Goal: Navigation & Orientation: Find specific page/section

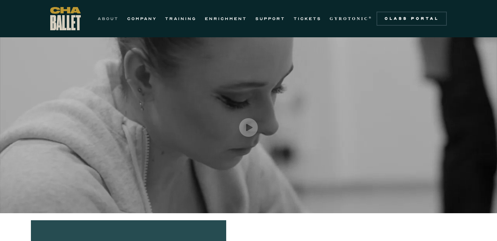
click at [111, 20] on link "ABOUT" at bounding box center [108, 18] width 21 height 8
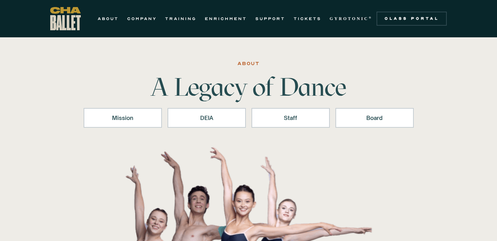
click at [68, 19] on img "home" at bounding box center [65, 18] width 31 height 23
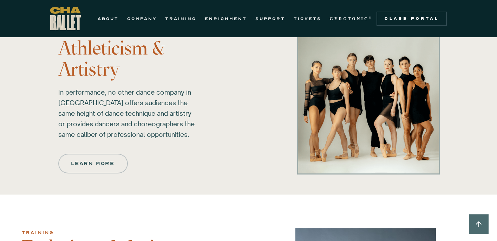
scroll to position [386, 0]
